Goal: Information Seeking & Learning: Compare options

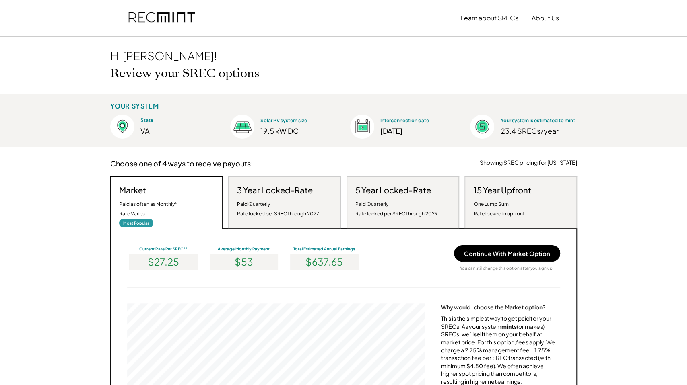
scroll to position [153, 298]
click at [279, 191] on h3 "3 Year Locked-Rate" at bounding box center [275, 190] width 76 height 10
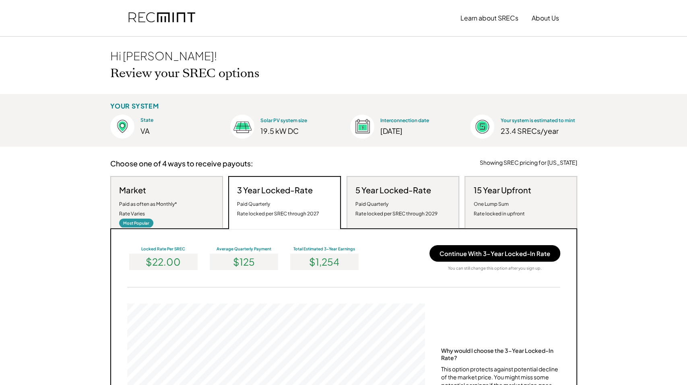
drag, startPoint x: 283, startPoint y: 232, endPoint x: 397, endPoint y: 245, distance: 114.6
click at [401, 243] on div "Locked Rate Per SREC $22.00 Average Quarterly Payment $125 Total Estimated 3-Ye…" at bounding box center [343, 351] width 467 height 245
click at [393, 244] on div "Locked Rate Per SREC $22.00 Average Quarterly Payment $125 Total Estimated 3-Ye…" at bounding box center [343, 351] width 467 height 245
click at [171, 204] on div "Paid as often as Monthly* Rate Varies" at bounding box center [148, 209] width 58 height 19
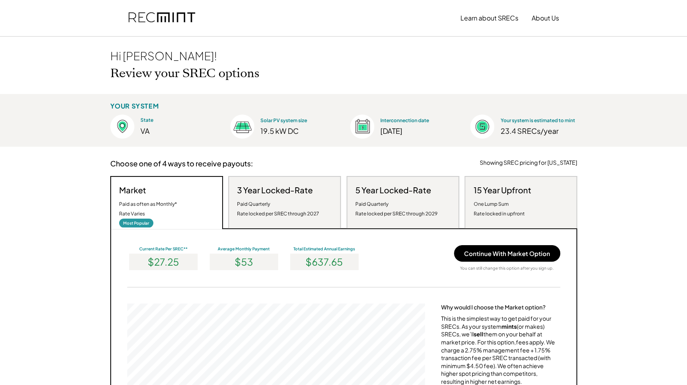
click at [395, 212] on div "Paid Quarterly Rate locked per SREC through 2029" at bounding box center [396, 209] width 82 height 19
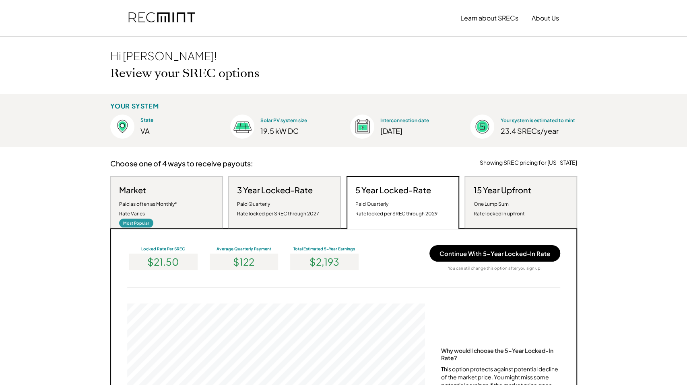
click at [535, 200] on div "15 Year Upfront One Lump Sum Rate locked in upfront" at bounding box center [520, 202] width 113 height 52
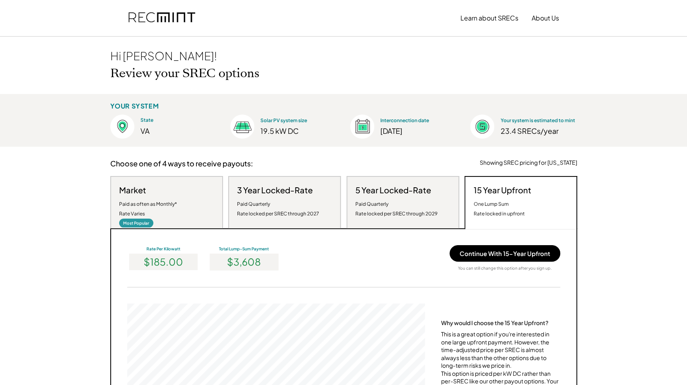
click at [271, 264] on div "$3,608" at bounding box center [244, 262] width 68 height 16
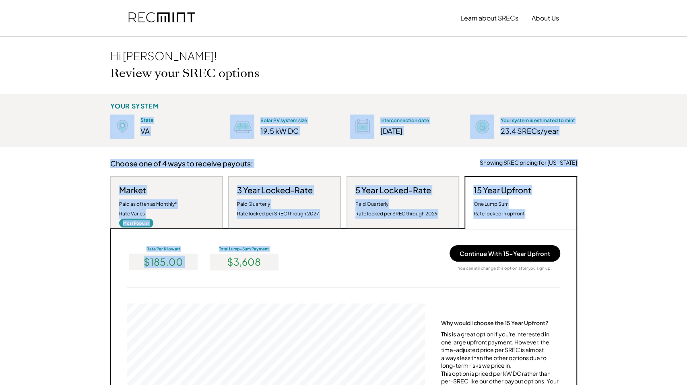
drag, startPoint x: 271, startPoint y: 264, endPoint x: 64, endPoint y: 253, distance: 207.5
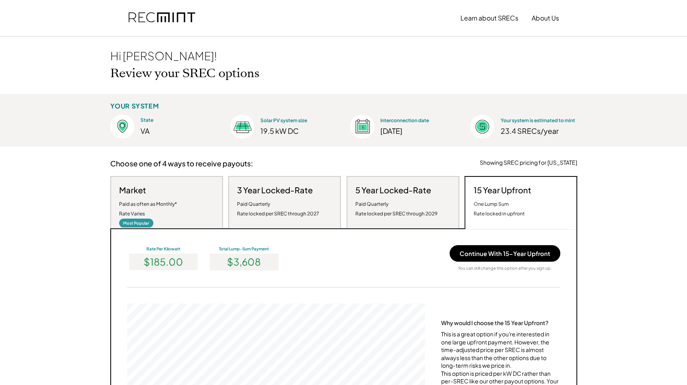
click at [272, 132] on div "19.5 kW DC" at bounding box center [295, 130] width 70 height 9
click at [243, 127] on img at bounding box center [242, 127] width 24 height 24
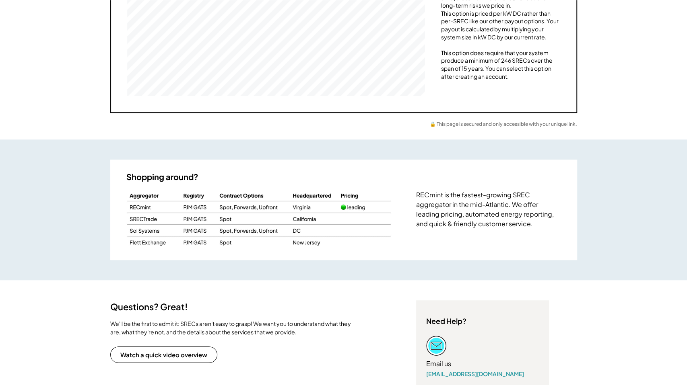
scroll to position [362, 0]
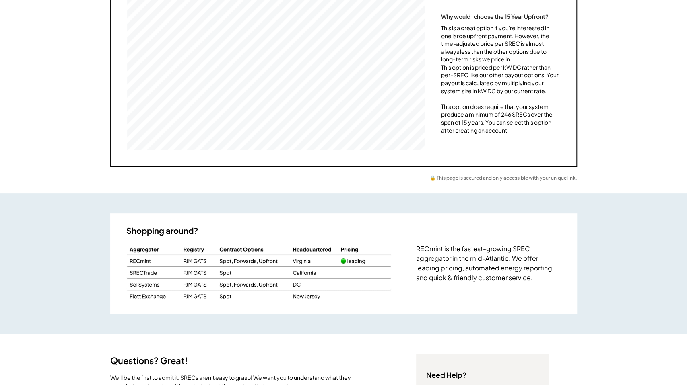
drag, startPoint x: 226, startPoint y: 246, endPoint x: 219, endPoint y: 239, distance: 10.2
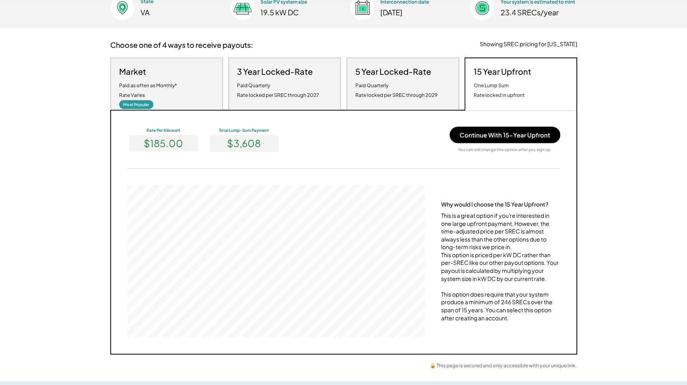
scroll to position [0, 0]
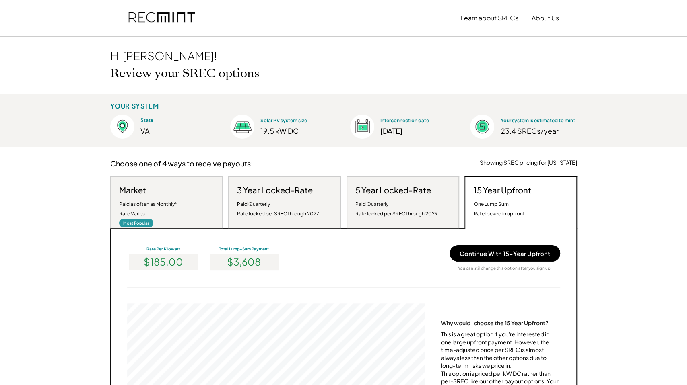
click at [130, 120] on img at bounding box center [122, 127] width 24 height 24
click at [113, 114] on div "YOUR SYSTEM State [US_STATE] Solar PV system size 19.5 kW DC Interconnection da…" at bounding box center [343, 120] width 687 height 53
click at [125, 106] on div "YOUR SYSTEM" at bounding box center [134, 106] width 49 height 8
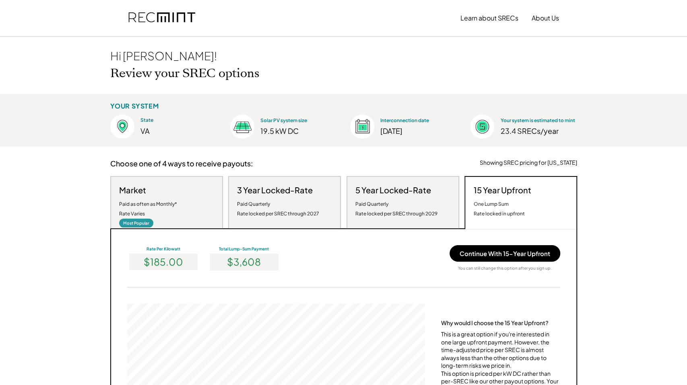
click at [125, 106] on div "YOUR SYSTEM" at bounding box center [134, 106] width 49 height 8
click at [588, 118] on div "YOUR SYSTEM State [US_STATE] Solar PV system size 19.5 kW DC Interconnection da…" at bounding box center [343, 120] width 687 height 53
click at [569, 120] on div "Your system is estimated to mint" at bounding box center [537, 120] width 74 height 7
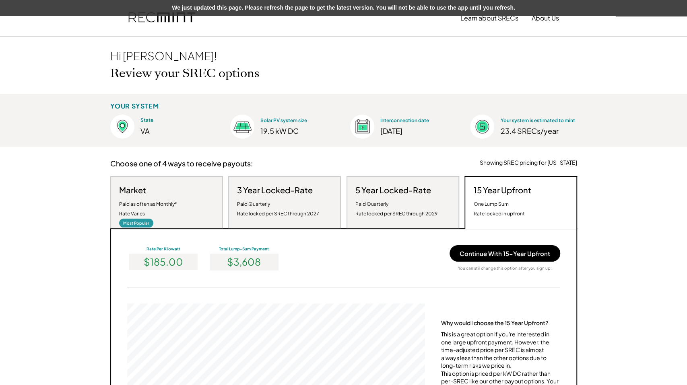
drag, startPoint x: 175, startPoint y: 89, endPoint x: 175, endPoint y: 95, distance: 5.6
click at [175, 89] on div "Hi [PERSON_NAME]! Review your SREC options" at bounding box center [343, 66] width 483 height 58
click at [173, 206] on div "Paid as often as Monthly* Rate Varies" at bounding box center [148, 209] width 58 height 19
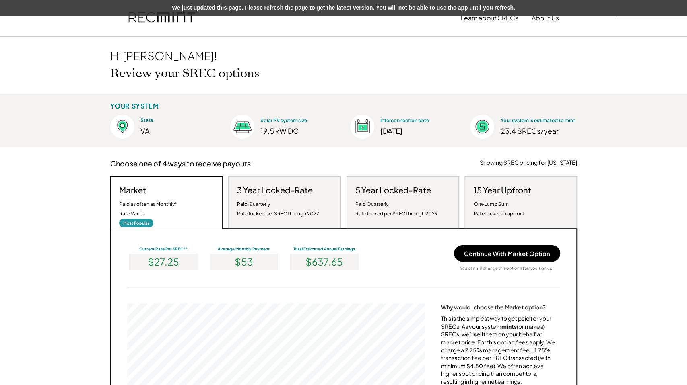
click at [281, 200] on div "Paid Quarterly Rate locked per SREC through 2027" at bounding box center [278, 209] width 82 height 19
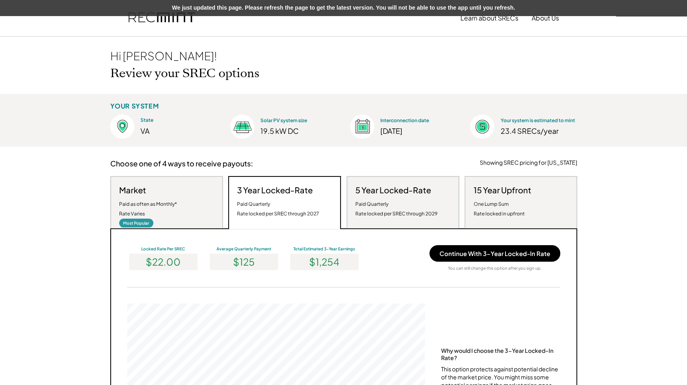
scroll to position [153, 298]
click at [495, 211] on div "One Lump Sum Rate locked in upfront" at bounding box center [498, 209] width 51 height 19
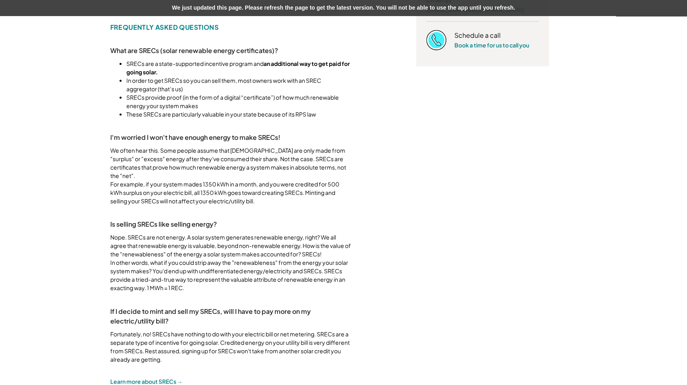
scroll to position [0, 0]
